Goal: Task Accomplishment & Management: Manage account settings

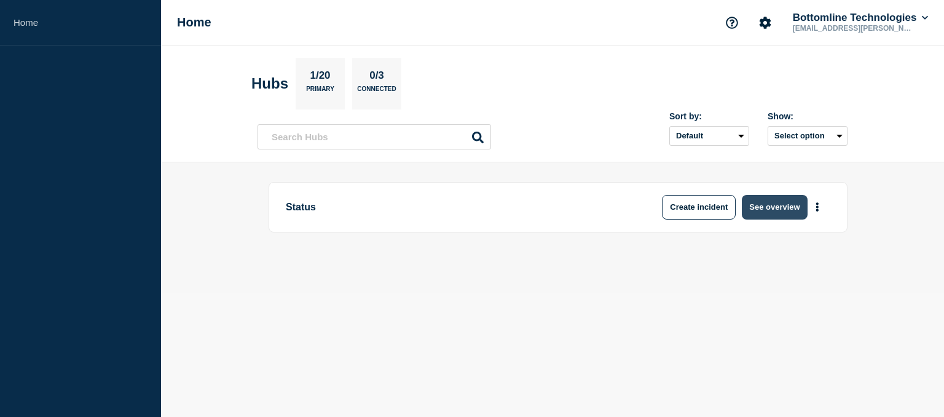
click at [782, 207] on button "See overview" at bounding box center [774, 207] width 65 height 25
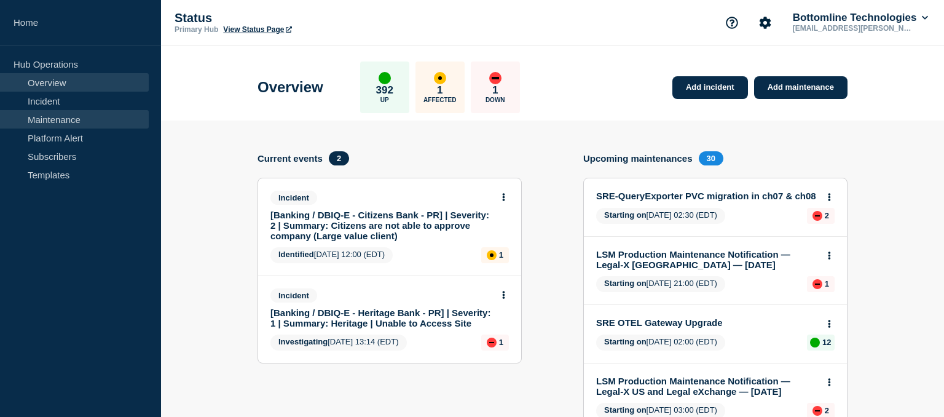
click at [60, 120] on link "Maintenance" at bounding box center [74, 119] width 149 height 18
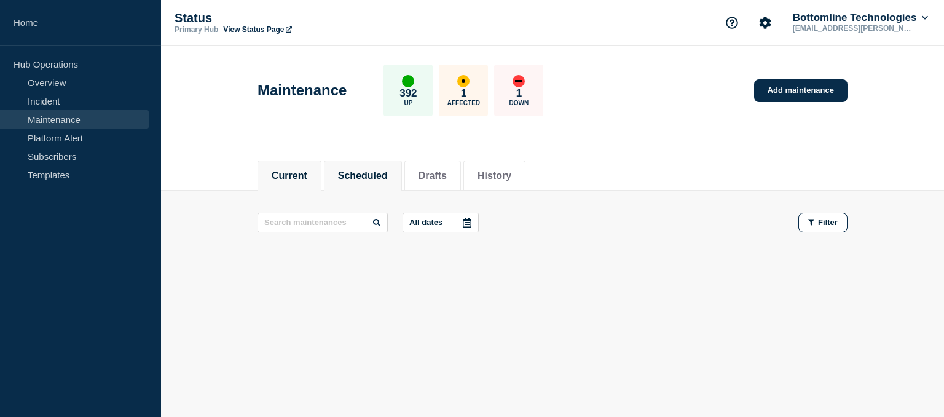
click at [378, 178] on button "Scheduled" at bounding box center [363, 175] width 50 height 11
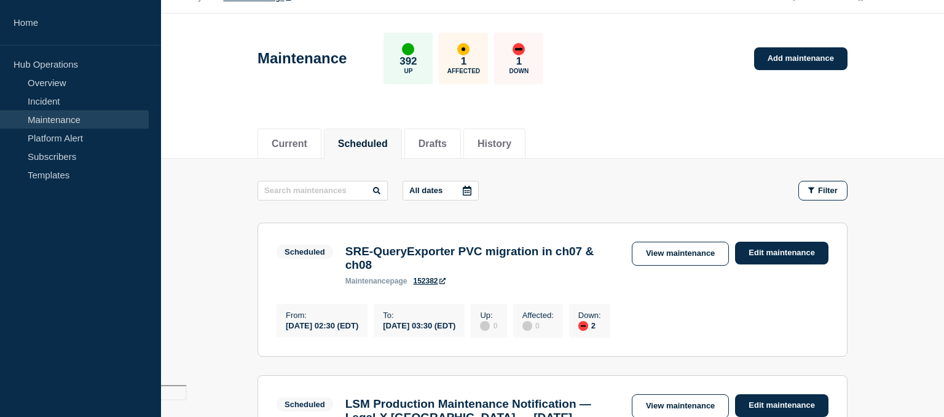
scroll to position [33, 0]
click at [462, 188] on icon at bounding box center [467, 190] width 10 height 10
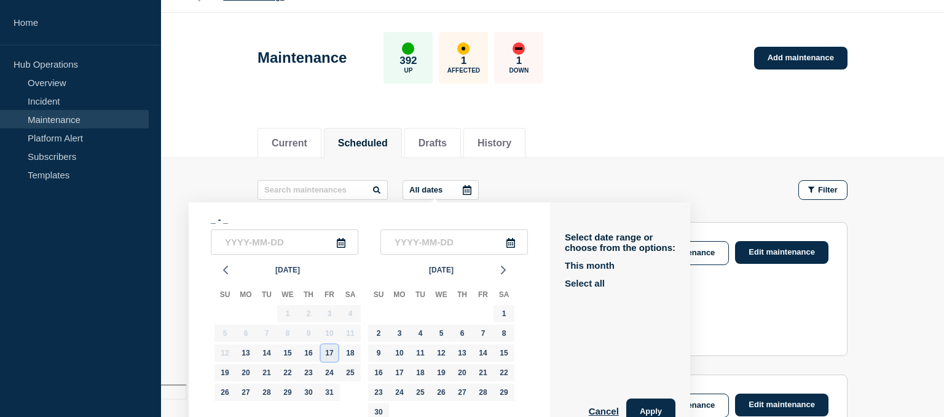
click at [330, 352] on div "17" at bounding box center [329, 352] width 17 height 17
type input "[DATE]"
click at [226, 372] on div "19" at bounding box center [224, 372] width 17 height 17
type input "[DATE]"
click at [637, 411] on button "Apply" at bounding box center [650, 410] width 49 height 25
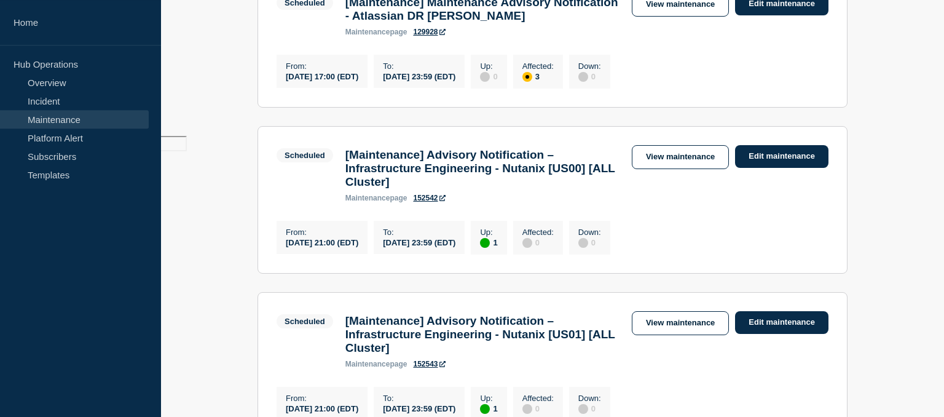
scroll to position [282, 0]
click at [776, 165] on link "Edit maintenance" at bounding box center [781, 155] width 93 height 23
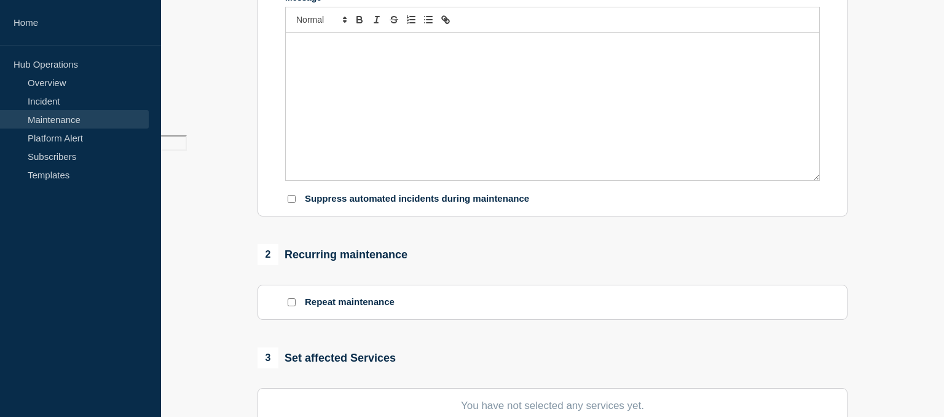
type input "[Maintenance] Advisory Notification – Infrastructure Engineering - Nutanix [US0…"
type input "[DATE]"
type input "21:00"
type input "[DATE]"
type input "23:59"
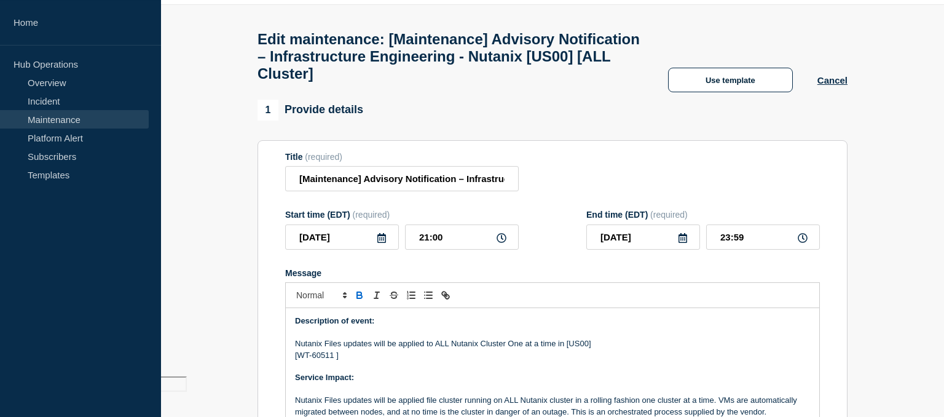
scroll to position [36, 0]
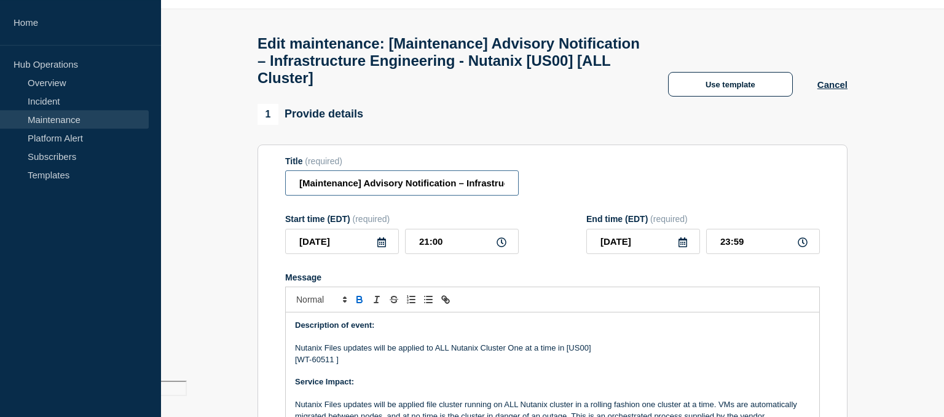
click at [296, 193] on input "[Maintenance] Advisory Notification – Infrastructure Engineering - Nutanix [US0…" at bounding box center [402, 182] width 234 height 25
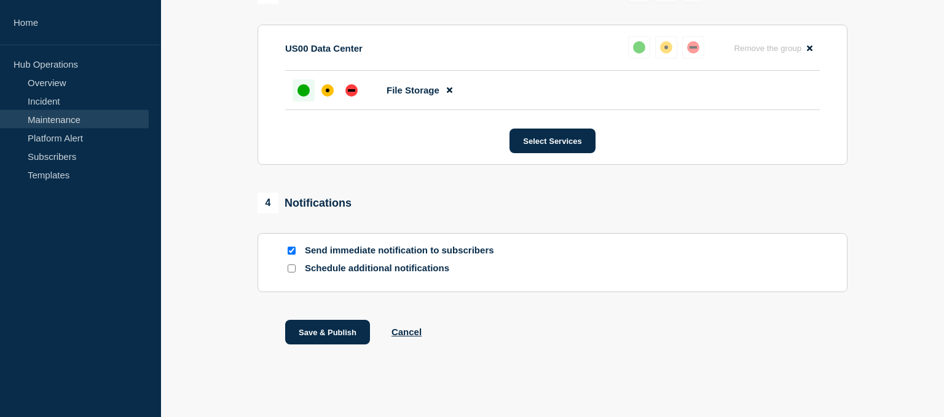
scroll to position [704, 0]
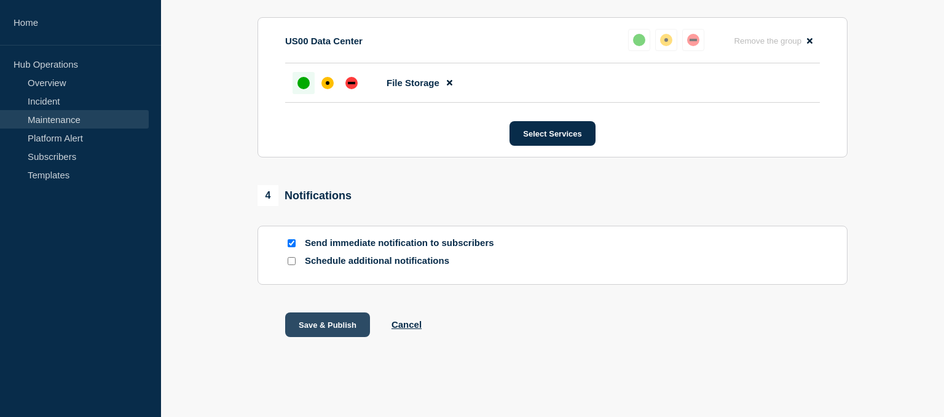
type input "[canceled] - [Maintenance] Advisory Notification – Infrastructure Engineering -…"
click at [340, 326] on button "Save & Publish" at bounding box center [327, 324] width 85 height 25
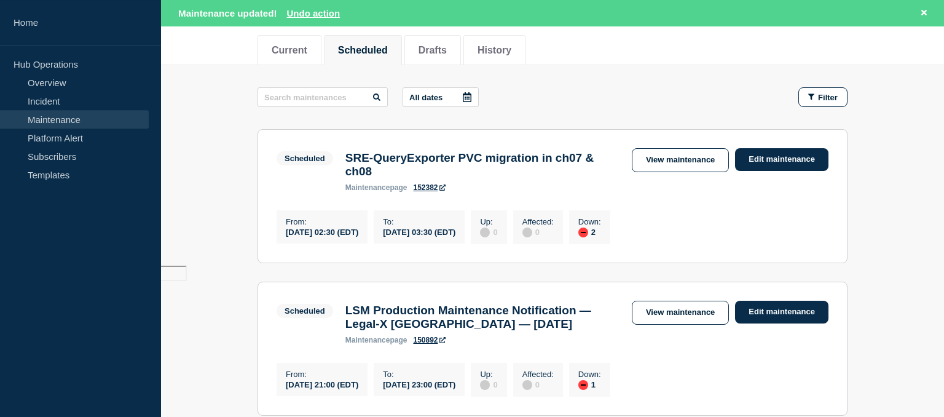
scroll to position [153, 0]
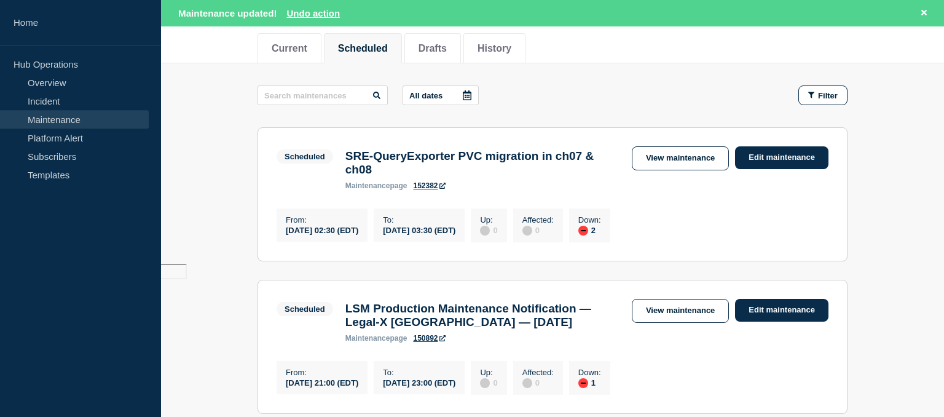
click at [462, 93] on icon at bounding box center [467, 95] width 10 height 10
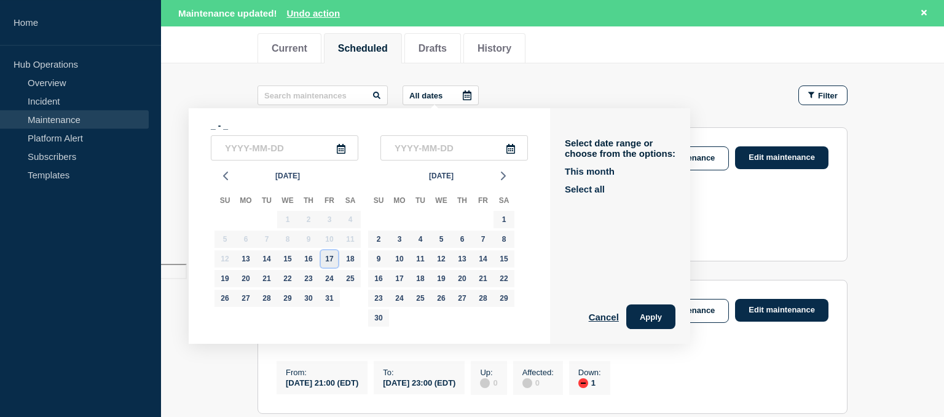
click at [331, 256] on div "17" at bounding box center [329, 258] width 17 height 17
type input "[DATE]"
click at [224, 278] on div "19" at bounding box center [224, 278] width 17 height 17
type input "[DATE]"
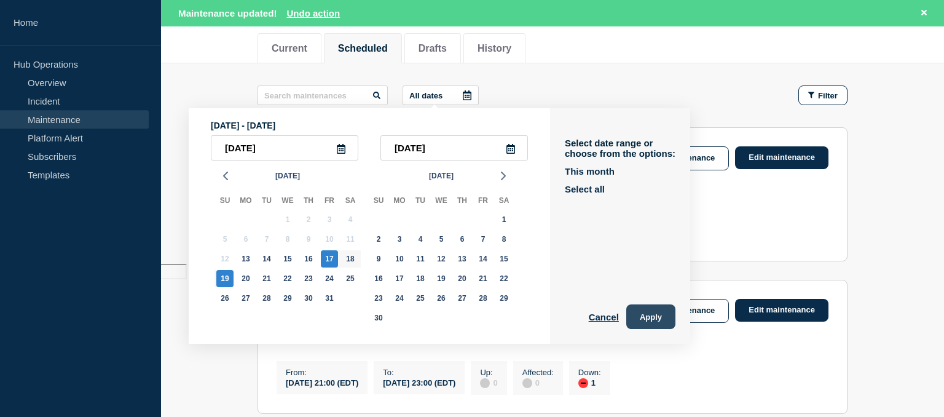
click at [642, 320] on button "Apply" at bounding box center [650, 316] width 49 height 25
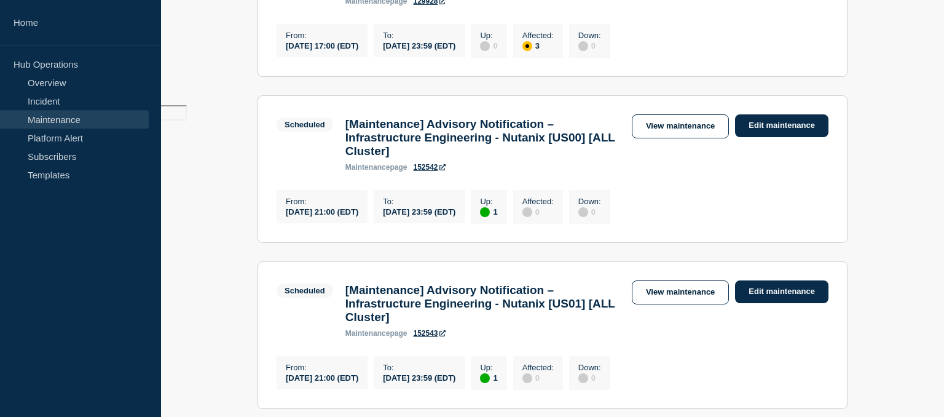
scroll to position [317, 0]
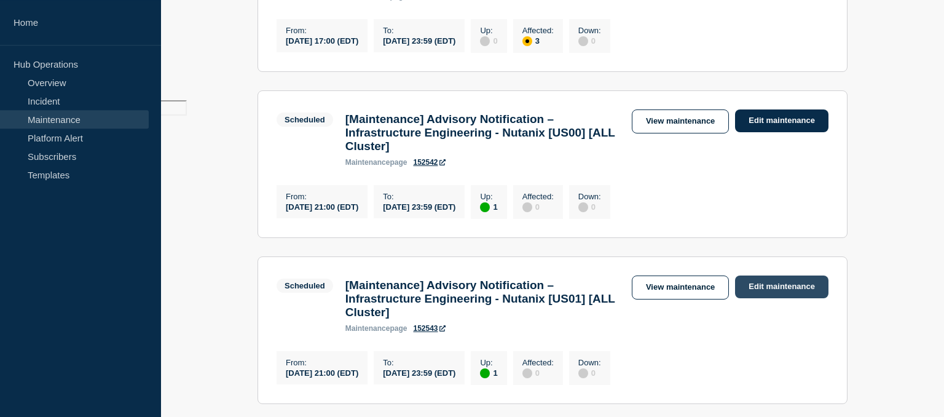
click at [783, 298] on link "Edit maintenance" at bounding box center [781, 286] width 93 height 23
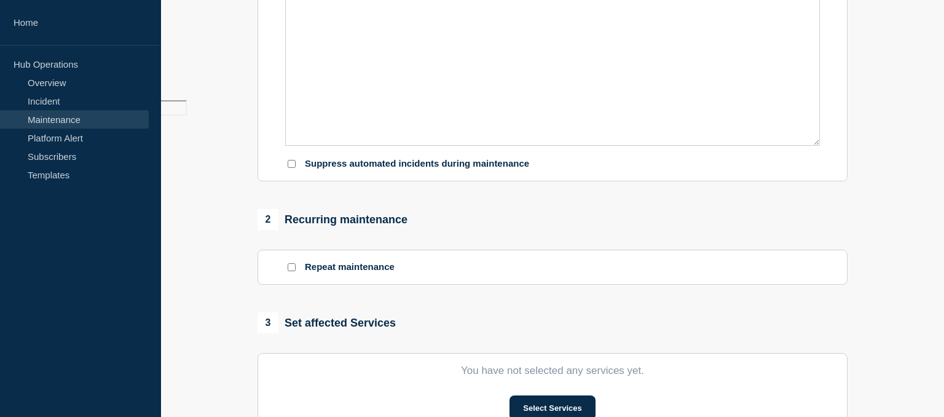
type input "[Maintenance] Advisory Notification – Infrastructure Engineering - Nutanix [US0…"
type input "[DATE]"
type input "21:00"
type input "[DATE]"
type input "23:59"
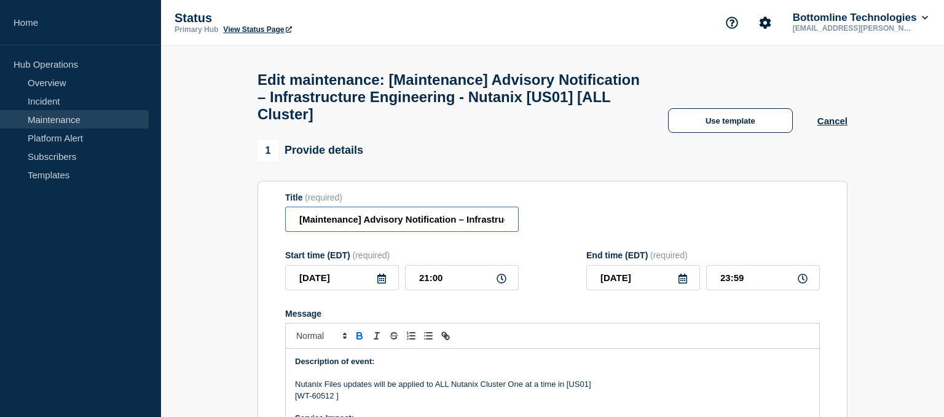
click at [298, 229] on input "[Maintenance] Advisory Notification – Infrastructure Engineering - Nutanix [US0…" at bounding box center [402, 219] width 234 height 25
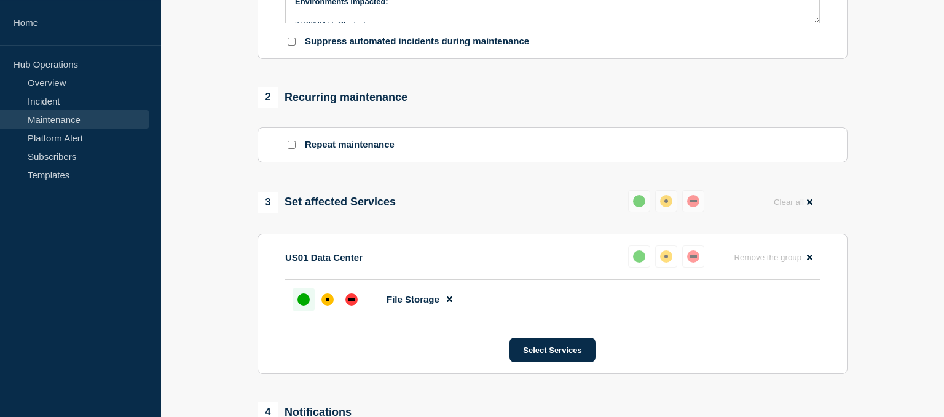
scroll to position [704, 0]
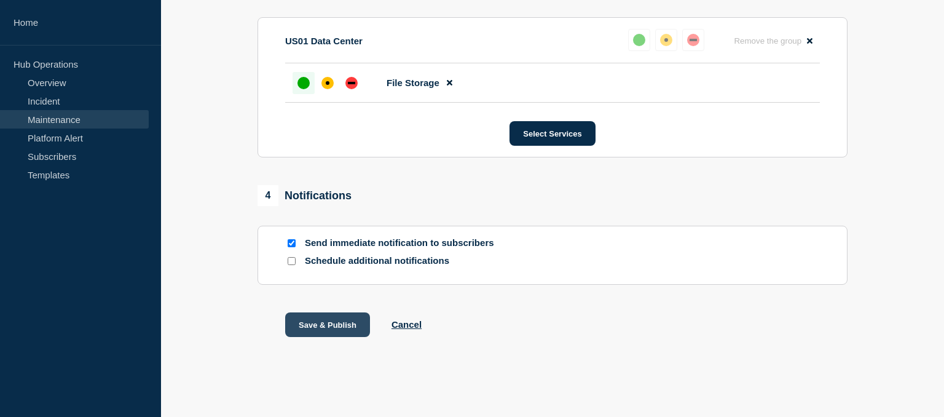
type input "[cancelled] - [Maintenance] Advisory Notification – Infrastructure Engineering …"
click at [348, 331] on button "Save & Publish" at bounding box center [327, 324] width 85 height 25
